Goal: Task Accomplishment & Management: Manage account settings

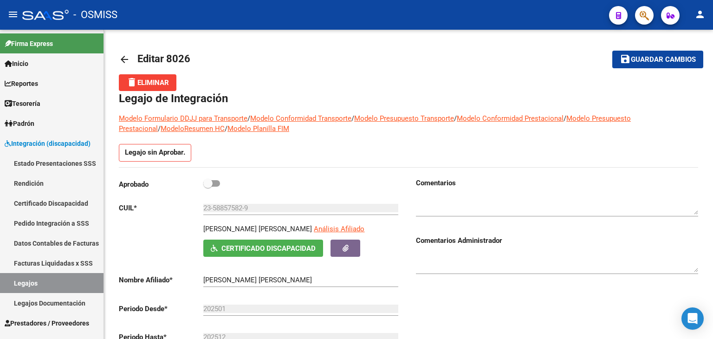
scroll to position [357, 0]
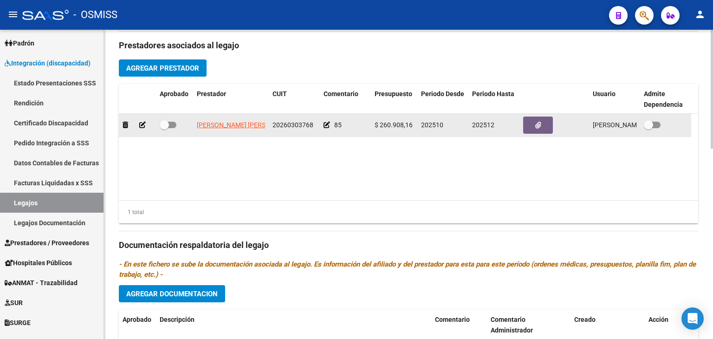
click at [292, 123] on span "20260303768" at bounding box center [293, 124] width 41 height 7
copy span "20260303768"
click at [169, 125] on span at bounding box center [168, 125] width 17 height 6
click at [164, 128] on input "checkbox" at bounding box center [164, 128] width 0 height 0
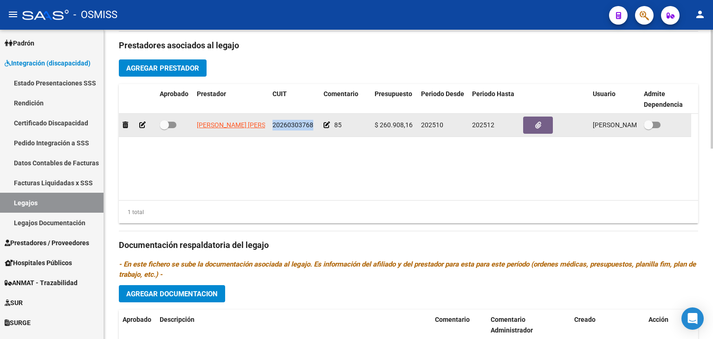
checkbox input "true"
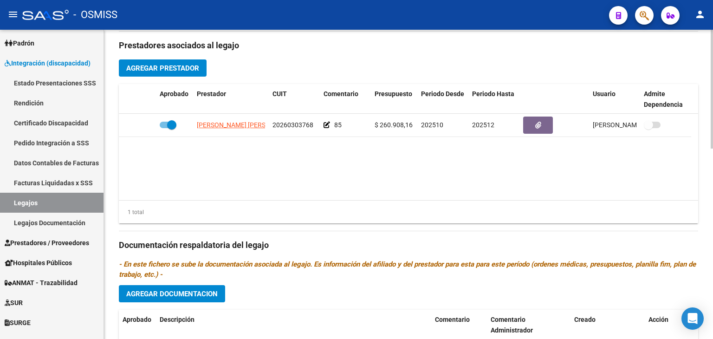
click at [247, 160] on datatable-body "[PERSON_NAME] [PERSON_NAME] 20260303768 85 $ 260.908,16 202510 202512 [PERSON_N…" at bounding box center [408, 157] width 579 height 86
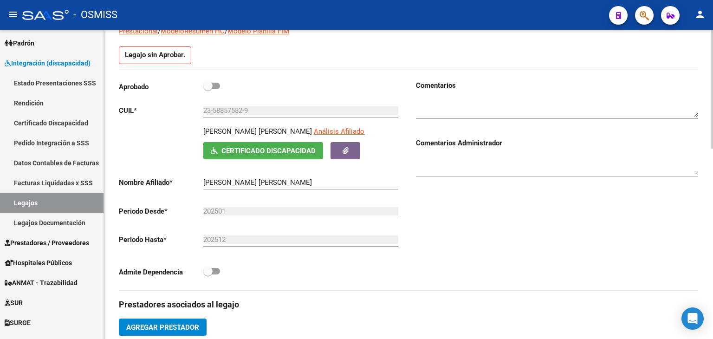
scroll to position [78, 0]
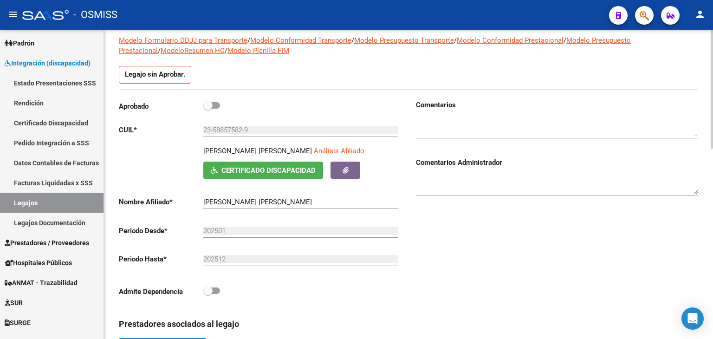
click at [217, 103] on span at bounding box center [211, 105] width 17 height 6
click at [208, 109] on input "checkbox" at bounding box center [208, 109] width 0 height 0
checkbox input "true"
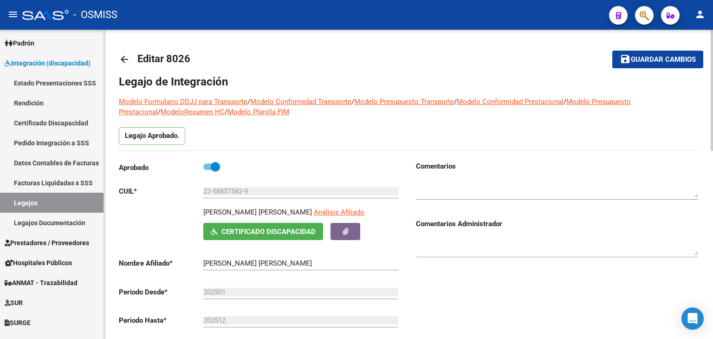
drag, startPoint x: 660, startPoint y: 57, endPoint x: 656, endPoint y: 58, distance: 4.8
click at [660, 57] on span "Guardar cambios" at bounding box center [663, 60] width 65 height 8
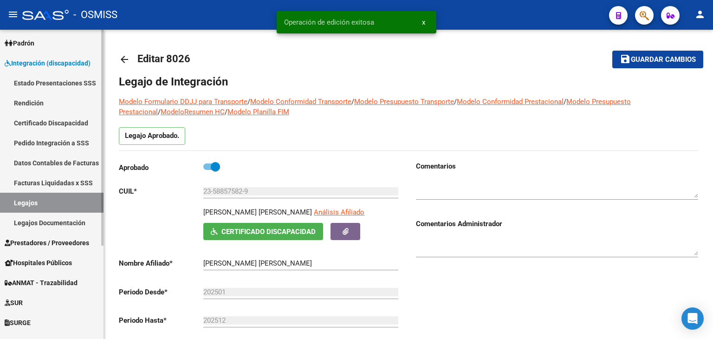
click at [56, 196] on link "Legajos" at bounding box center [52, 203] width 104 height 20
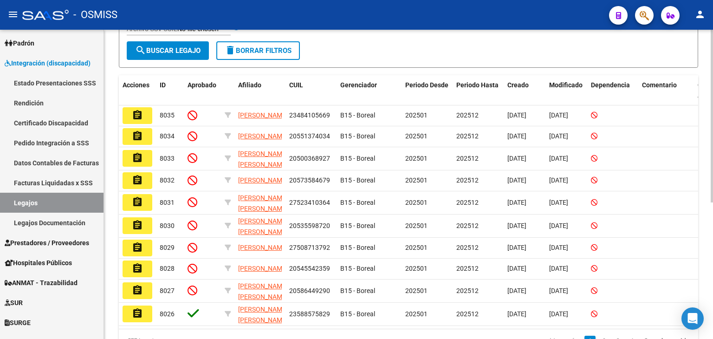
scroll to position [232, 0]
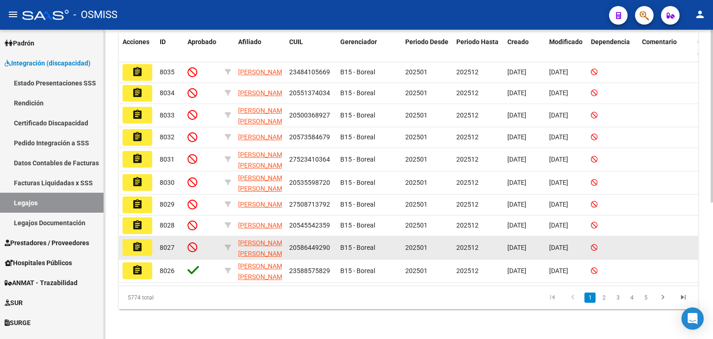
click at [130, 251] on button "assignment" at bounding box center [138, 247] width 30 height 17
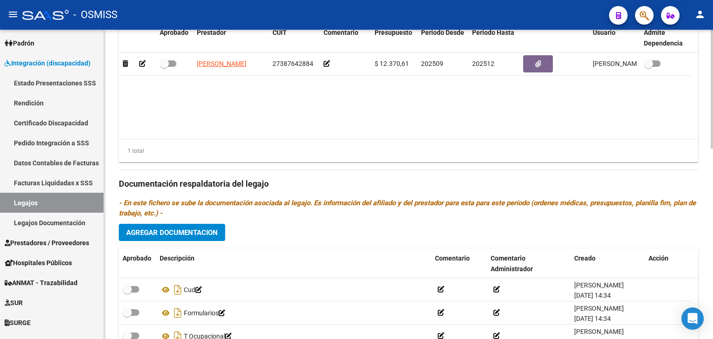
scroll to position [496, 0]
